Goal: Use online tool/utility: Utilize a website feature to perform a specific function

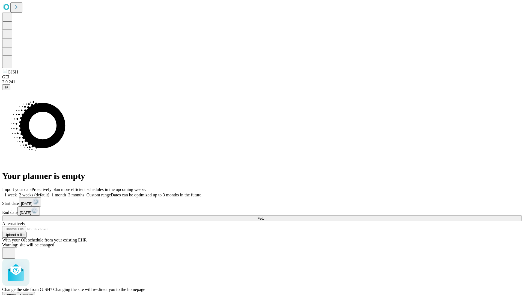
click at [33, 293] on span "Confirm" at bounding box center [26, 295] width 13 height 4
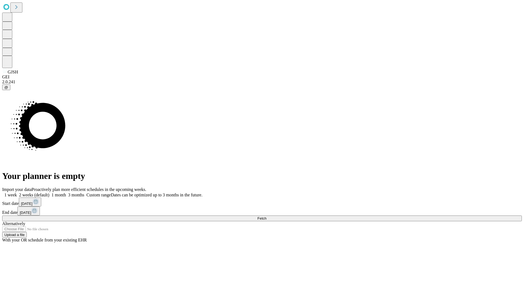
click at [49, 193] on label "2 weeks (default)" at bounding box center [33, 195] width 33 height 5
click at [267, 216] on span "Fetch" at bounding box center [262, 218] width 9 height 4
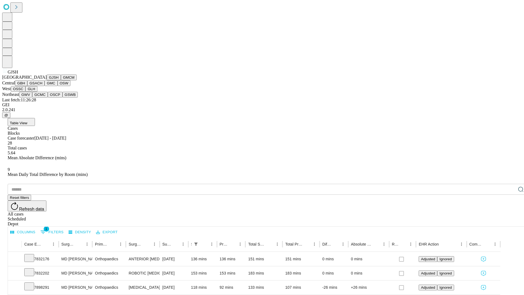
click at [61, 80] on button "GMCM" at bounding box center [69, 78] width 16 height 6
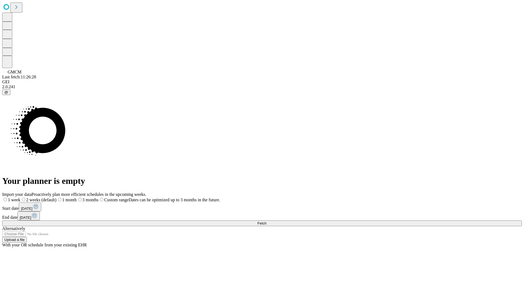
click at [57, 197] on label "2 weeks (default)" at bounding box center [38, 199] width 36 height 5
click at [267, 221] on span "Fetch" at bounding box center [262, 223] width 9 height 4
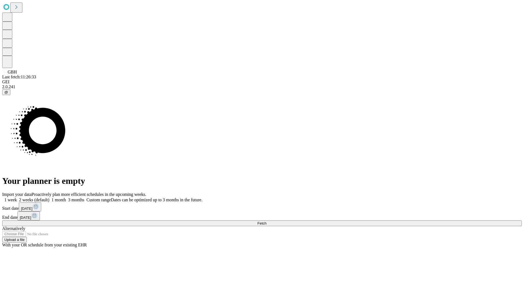
click at [267, 221] on span "Fetch" at bounding box center [262, 223] width 9 height 4
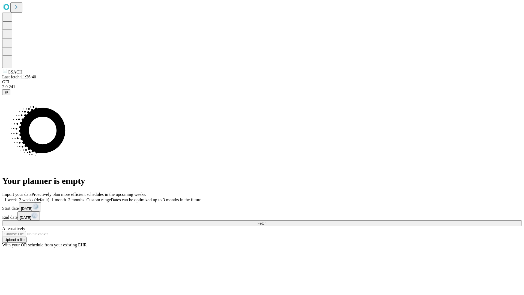
click at [49, 197] on label "2 weeks (default)" at bounding box center [33, 199] width 33 height 5
click at [267, 221] on span "Fetch" at bounding box center [262, 223] width 9 height 4
click at [49, 197] on label "2 weeks (default)" at bounding box center [33, 199] width 33 height 5
click at [267, 221] on span "Fetch" at bounding box center [262, 223] width 9 height 4
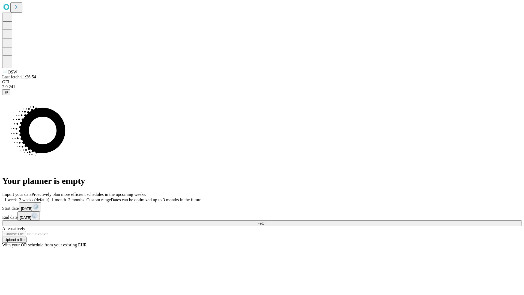
click at [49, 197] on label "2 weeks (default)" at bounding box center [33, 199] width 33 height 5
click at [267, 221] on span "Fetch" at bounding box center [262, 223] width 9 height 4
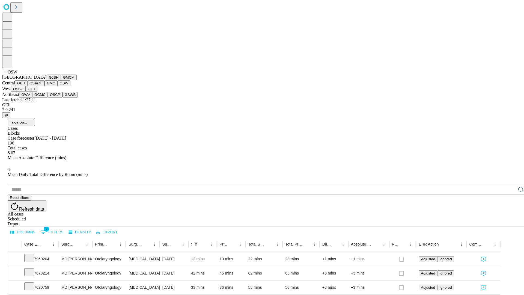
click at [26, 92] on button "OSSC" at bounding box center [18, 89] width 15 height 6
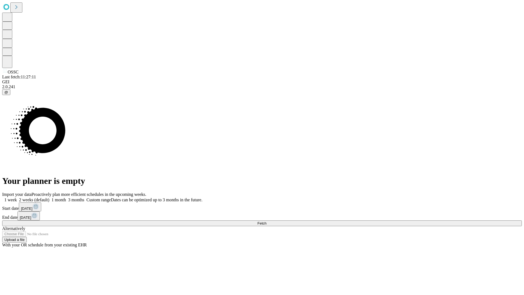
click at [267, 221] on span "Fetch" at bounding box center [262, 223] width 9 height 4
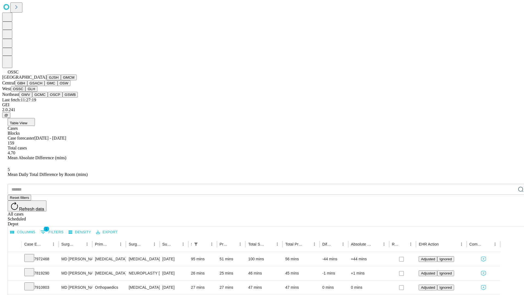
click at [37, 92] on button "GLH" at bounding box center [31, 89] width 12 height 6
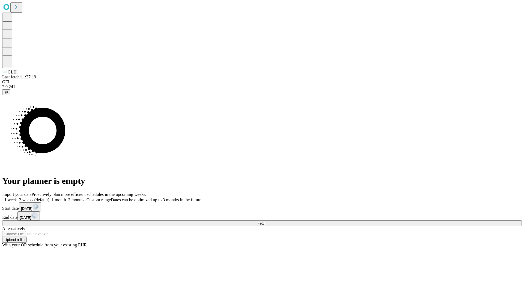
click at [49, 197] on label "2 weeks (default)" at bounding box center [33, 199] width 33 height 5
click at [267, 221] on span "Fetch" at bounding box center [262, 223] width 9 height 4
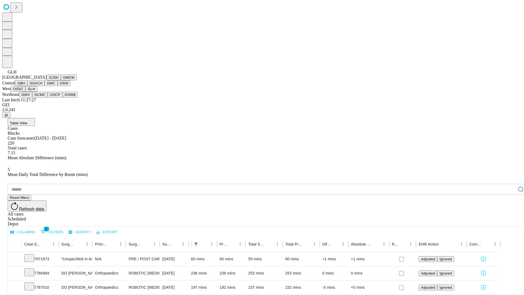
click at [32, 98] on button "GWV" at bounding box center [25, 95] width 13 height 6
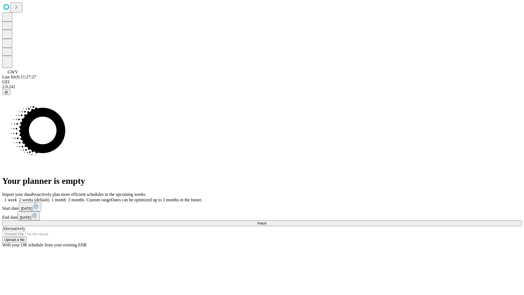
click at [49, 197] on label "2 weeks (default)" at bounding box center [33, 199] width 33 height 5
click at [267, 221] on span "Fetch" at bounding box center [262, 223] width 9 height 4
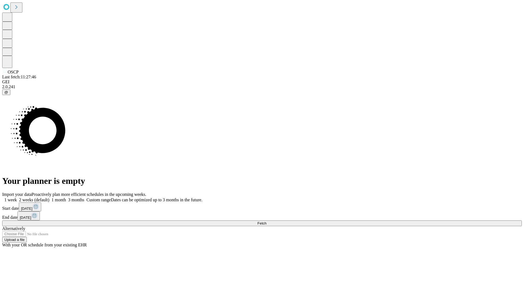
click at [49, 197] on label "2 weeks (default)" at bounding box center [33, 199] width 33 height 5
click at [267, 221] on span "Fetch" at bounding box center [262, 223] width 9 height 4
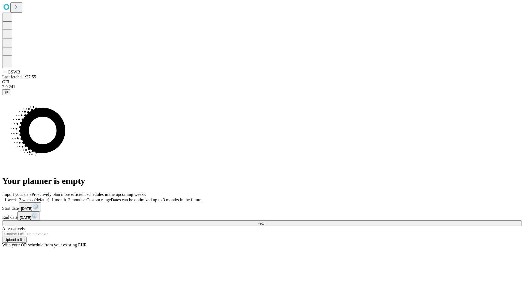
click at [49, 197] on label "2 weeks (default)" at bounding box center [33, 199] width 33 height 5
click at [267, 221] on span "Fetch" at bounding box center [262, 223] width 9 height 4
